Goal: Task Accomplishment & Management: Use online tool/utility

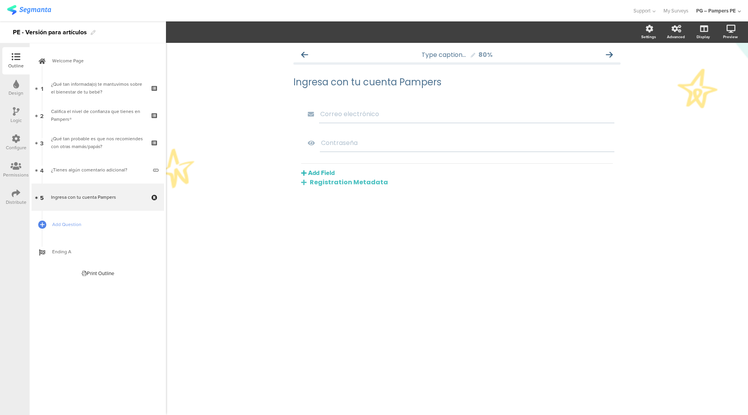
click at [11, 12] on img at bounding box center [29, 10] width 44 height 10
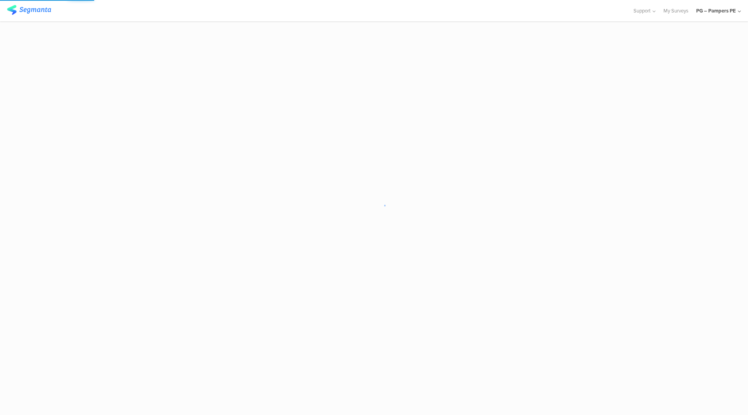
click at [709, 9] on div "PG – Pampers PE" at bounding box center [717, 10] width 40 height 7
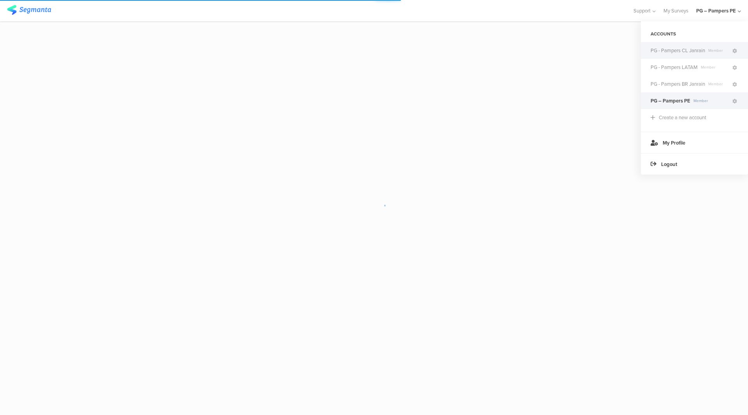
click at [686, 50] on span "PG - Pampers CL Janrain" at bounding box center [678, 50] width 55 height 7
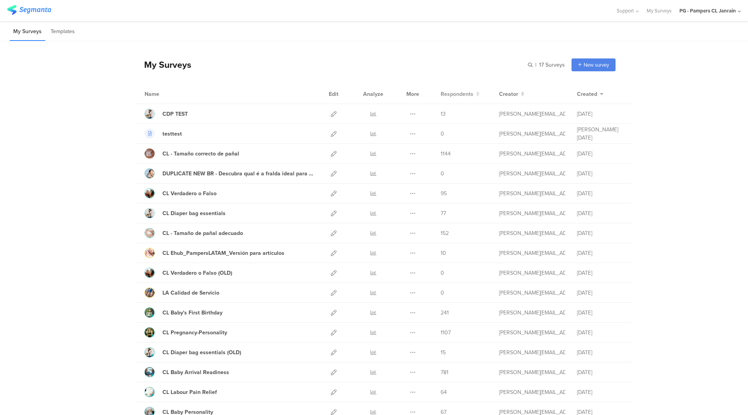
click at [454, 96] on span "Respondents" at bounding box center [457, 94] width 33 height 8
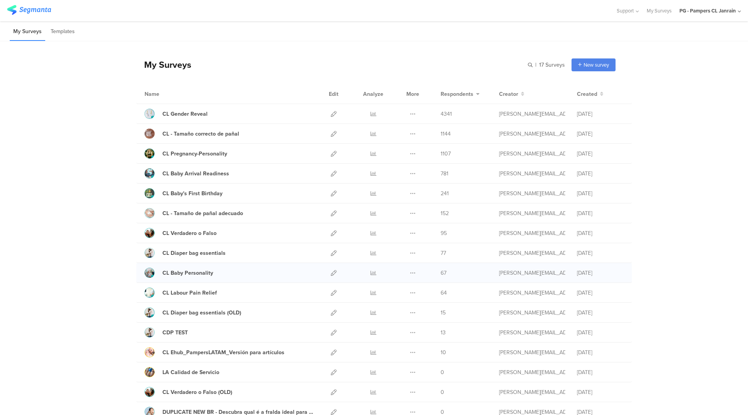
scroll to position [39, 0]
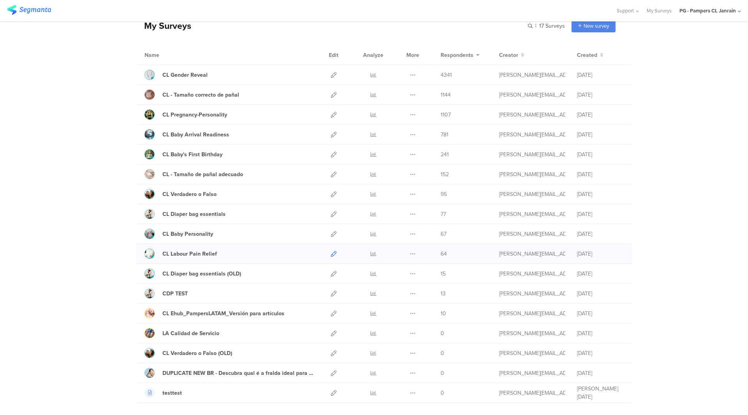
click at [331, 255] on icon at bounding box center [334, 254] width 6 height 6
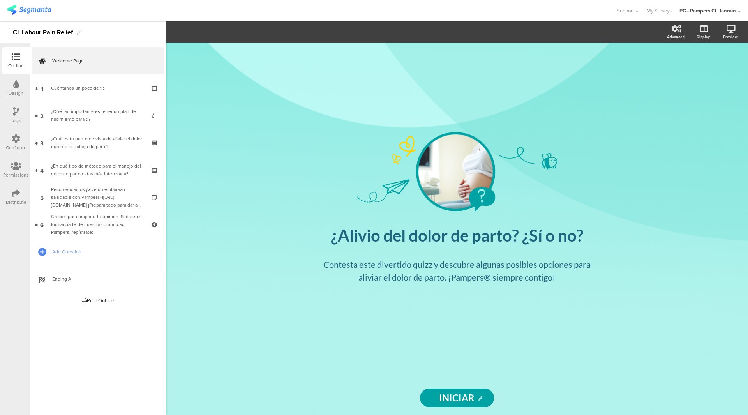
click at [20, 145] on div "Configure" at bounding box center [16, 147] width 21 height 7
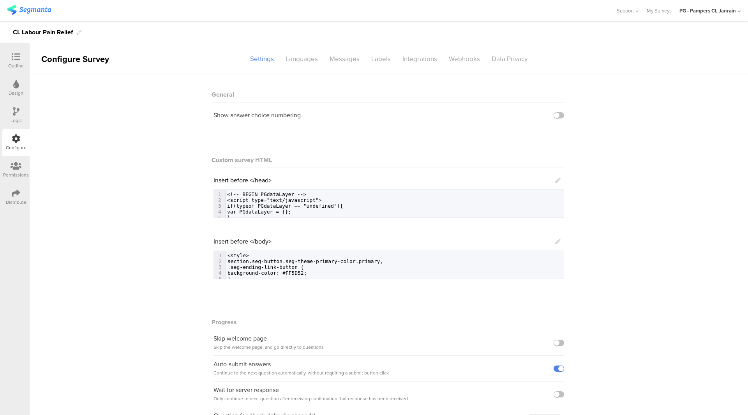
click at [19, 59] on icon at bounding box center [16, 57] width 9 height 9
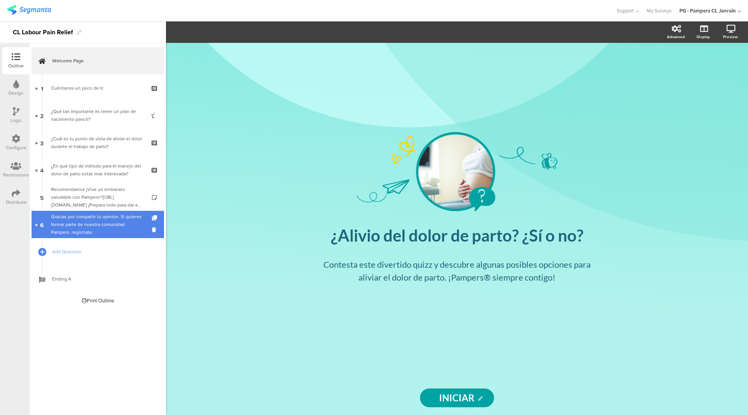
click at [81, 223] on div "Gracias por compartir tu opinión. Si quieres formar parte de nuestra comunidad …" at bounding box center [97, 224] width 93 height 23
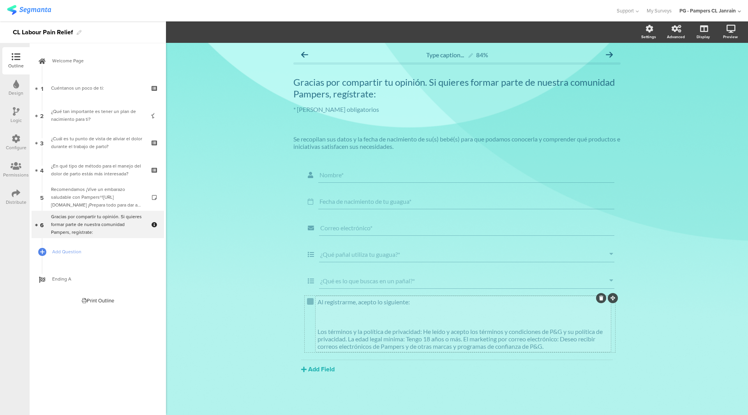
click at [338, 302] on div "Al registrarme, acepto lo siguiente: Los términos y la política de privacidad: …" at bounding box center [463, 324] width 295 height 56
click at [316, 302] on div "Al registrarme, acepto lo siguiente: Los términos y la política de privacidad: …" at bounding box center [463, 324] width 295 height 56
click at [324, 307] on p at bounding box center [464, 309] width 292 height 7
click at [391, 308] on p at bounding box center [464, 309] width 292 height 7
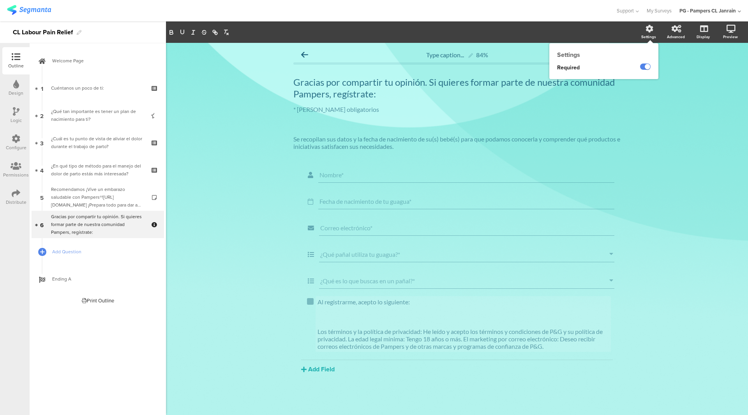
click at [647, 32] on icon at bounding box center [650, 29] width 8 height 8
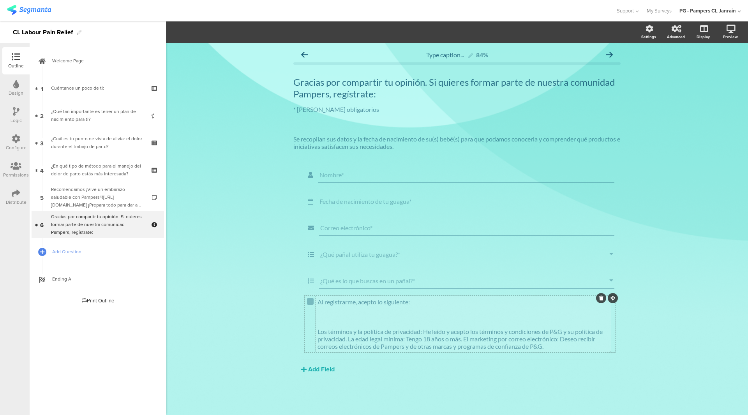
click at [434, 324] on div "Al registrarme, acepto lo siguiente: Los términos y la política de privacidad: …" at bounding box center [463, 324] width 295 height 56
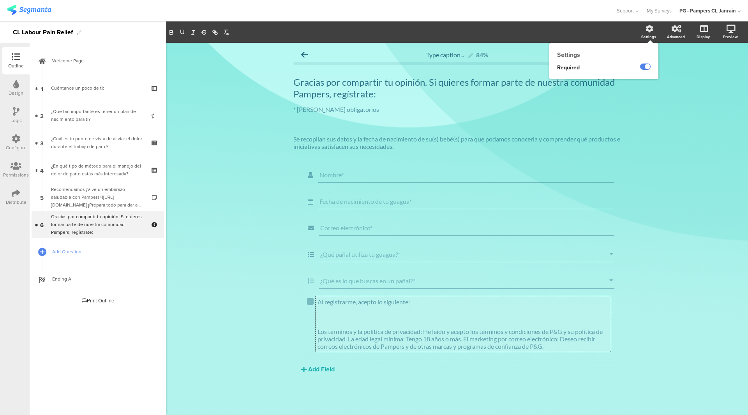
click at [644, 30] on div "Settings" at bounding box center [652, 32] width 27 height 19
click at [648, 71] on ng-transclude at bounding box center [645, 67] width 11 height 9
click at [650, 67] on label at bounding box center [645, 67] width 11 height 6
click at [0, 0] on input "checkbox" at bounding box center [0, 0] width 0 height 0
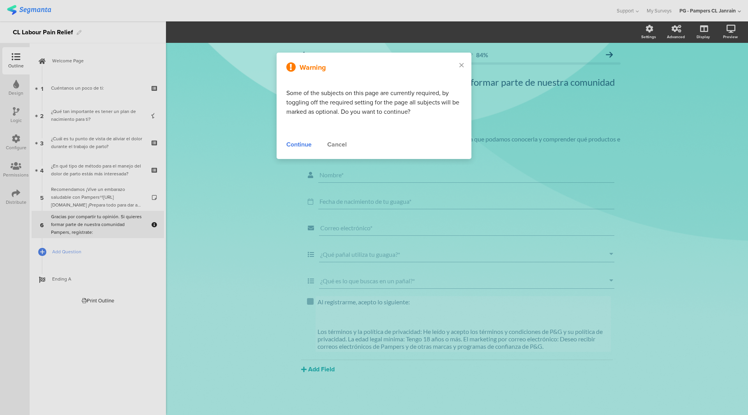
click at [338, 145] on div "Cancel" at bounding box center [336, 144] width 19 height 9
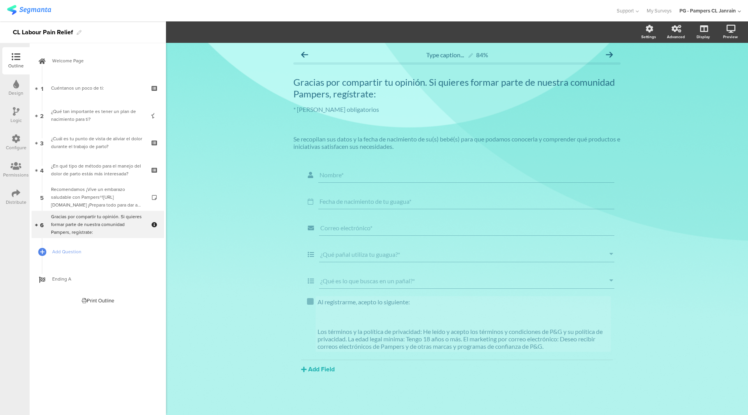
click at [368, 317] on div "Al registrarme, acepto lo siguiente: Los términos y la política de privacidad: …" at bounding box center [463, 324] width 295 height 56
click at [409, 290] on div "¿Qué es lo que buscas en un pañal?*" at bounding box center [458, 281] width 315 height 19
click at [229, 32] on icon "button" at bounding box center [230, 32] width 8 height 6
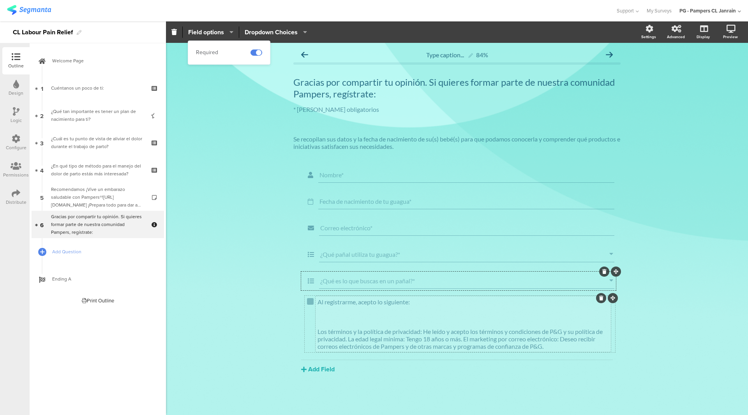
click at [351, 320] on div "Al registrarme, acepto lo siguiente: Los términos y la política de privacidad: …" at bounding box center [463, 324] width 295 height 56
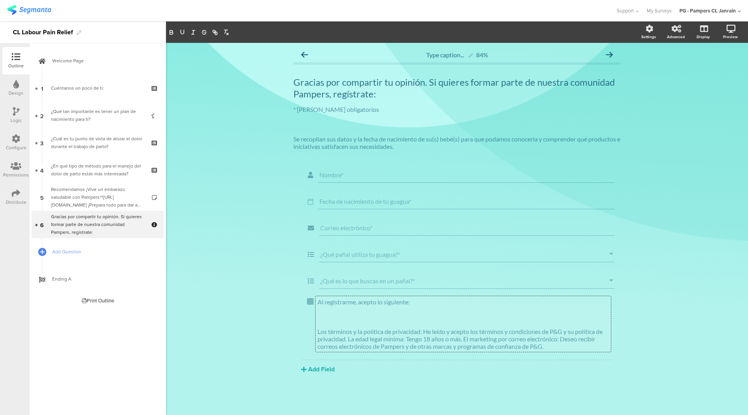
click at [23, 195] on div "Distribute" at bounding box center [15, 197] width 27 height 27
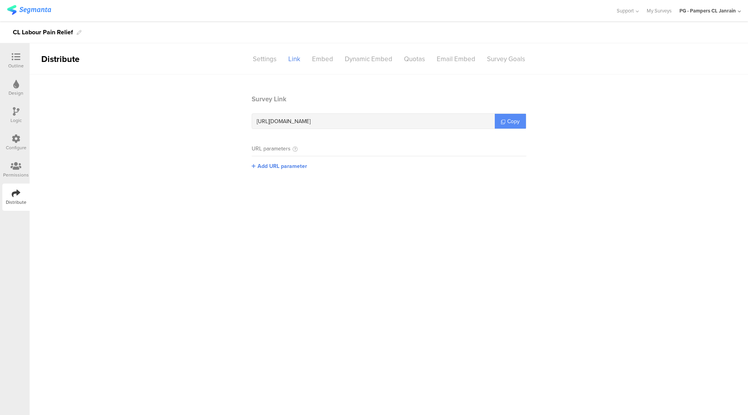
click at [514, 125] on link "Copy" at bounding box center [510, 121] width 31 height 15
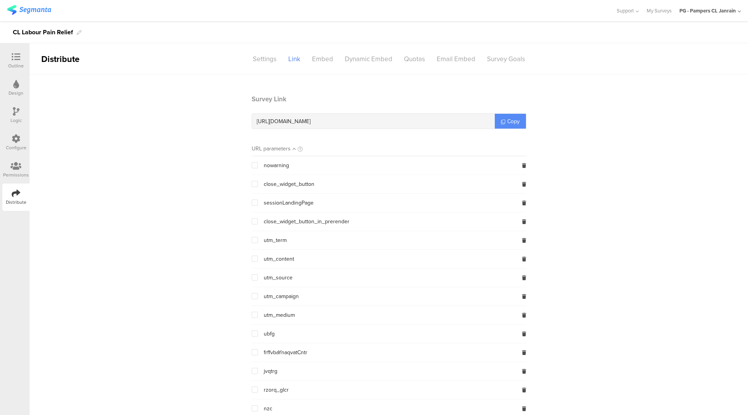
click at [514, 125] on link "Copy" at bounding box center [510, 121] width 31 height 15
click at [515, 121] on span "Copy" at bounding box center [513, 121] width 12 height 8
copy span "Copy"
